Goal: Task Accomplishment & Management: Use online tool/utility

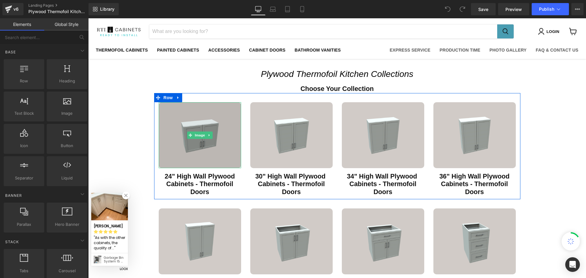
click at [186, 147] on img "Main content" at bounding box center [200, 135] width 82 height 66
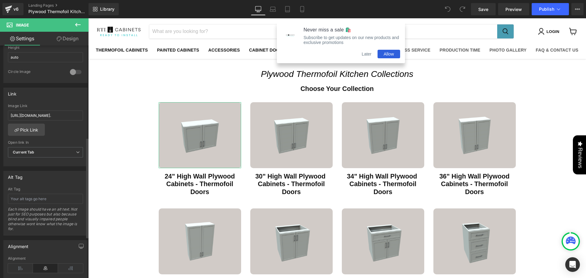
scroll to position [214, 0]
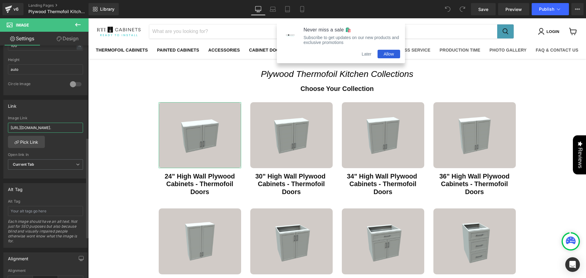
click at [47, 125] on input "[URL][DOMAIN_NAME]." at bounding box center [45, 128] width 75 height 10
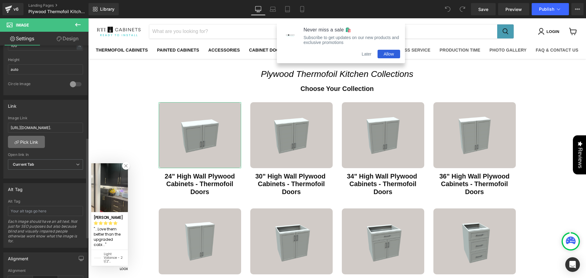
click at [20, 142] on link "Pick Link" at bounding box center [26, 142] width 37 height 12
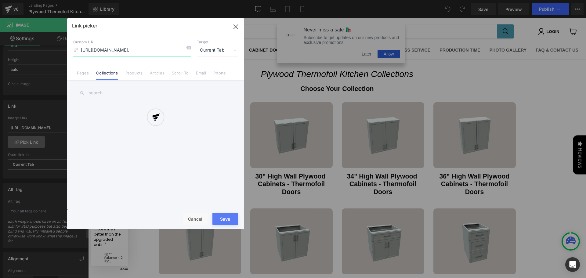
scroll to position [0, 228]
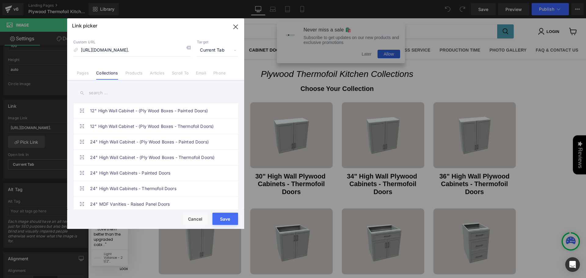
click at [109, 91] on input "text" at bounding box center [155, 93] width 165 height 14
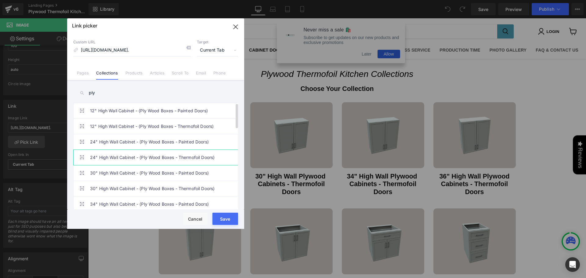
type input "ply"
click at [122, 158] on link "24" High Wall Cabinet - (Ply Wood Boxes - Thermofoil Doors)" at bounding box center [157, 157] width 134 height 15
type input "/collections/24-high-wall-cabinet-ply-wood-boxes-thermofoil-doors"
click at [217, 217] on button "Save" at bounding box center [225, 219] width 26 height 12
type input "/collections/24-high-wall-cabinet-ply-wood-boxes-thermofoil-doors"
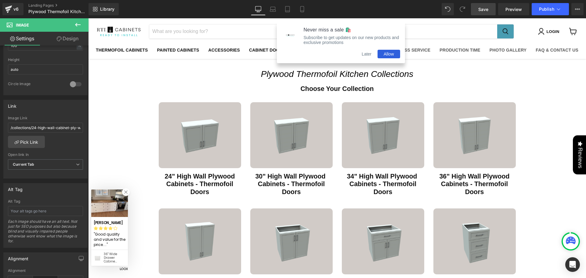
click at [489, 9] on link "Save" at bounding box center [483, 9] width 25 height 12
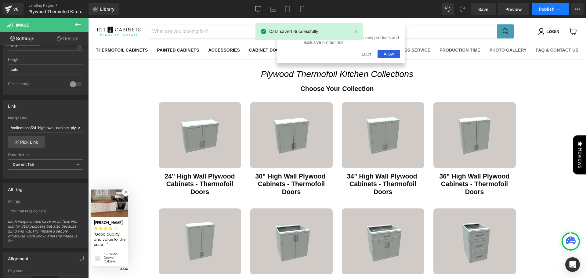
click at [540, 9] on span "Publish" at bounding box center [546, 9] width 15 height 5
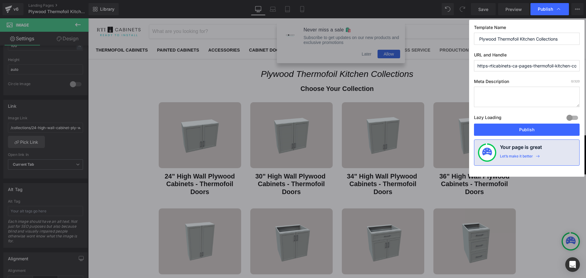
click at [540, 9] on span "Publish" at bounding box center [544, 8] width 15 height 5
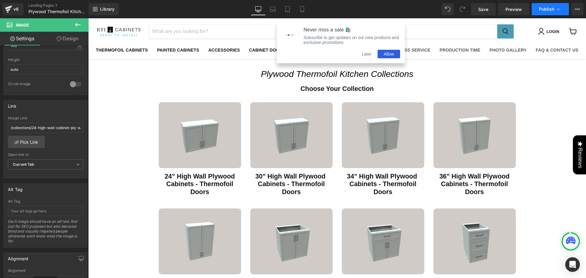
click at [540, 9] on span "Publish" at bounding box center [546, 9] width 15 height 5
